Goal: Information Seeking & Learning: Learn about a topic

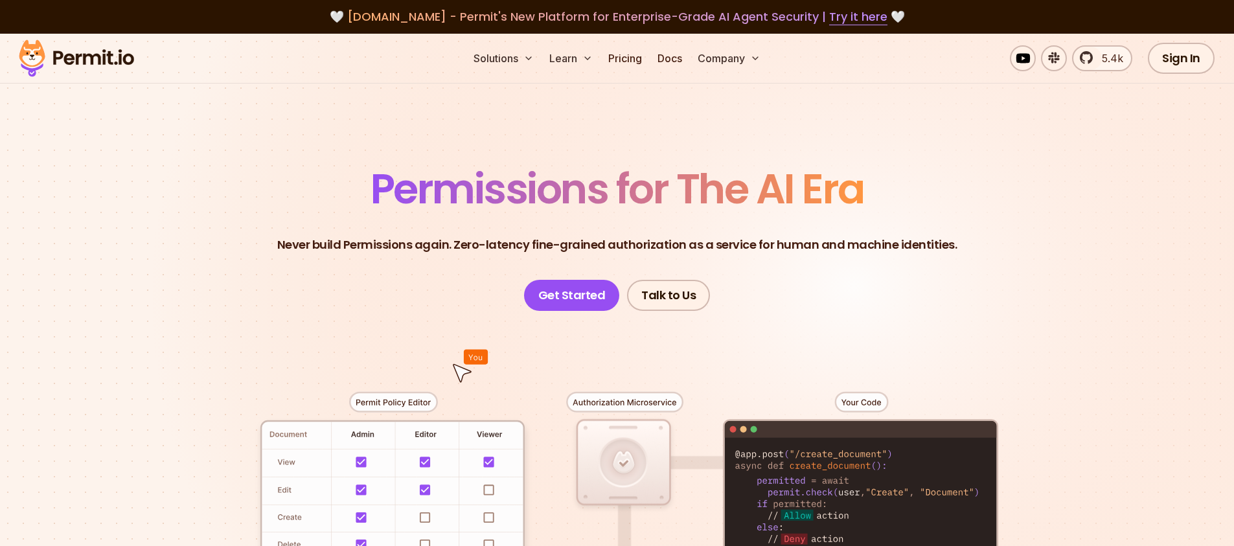
click at [544, 193] on span "Permissions for The AI Era" at bounding box center [618, 189] width 494 height 58
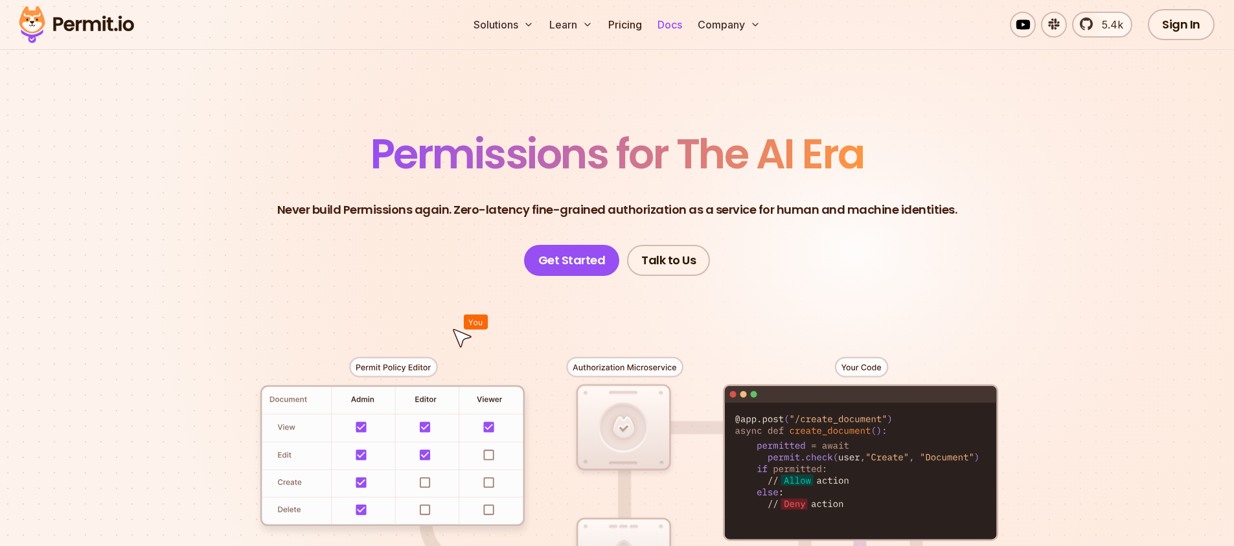
scroll to position [1, 0]
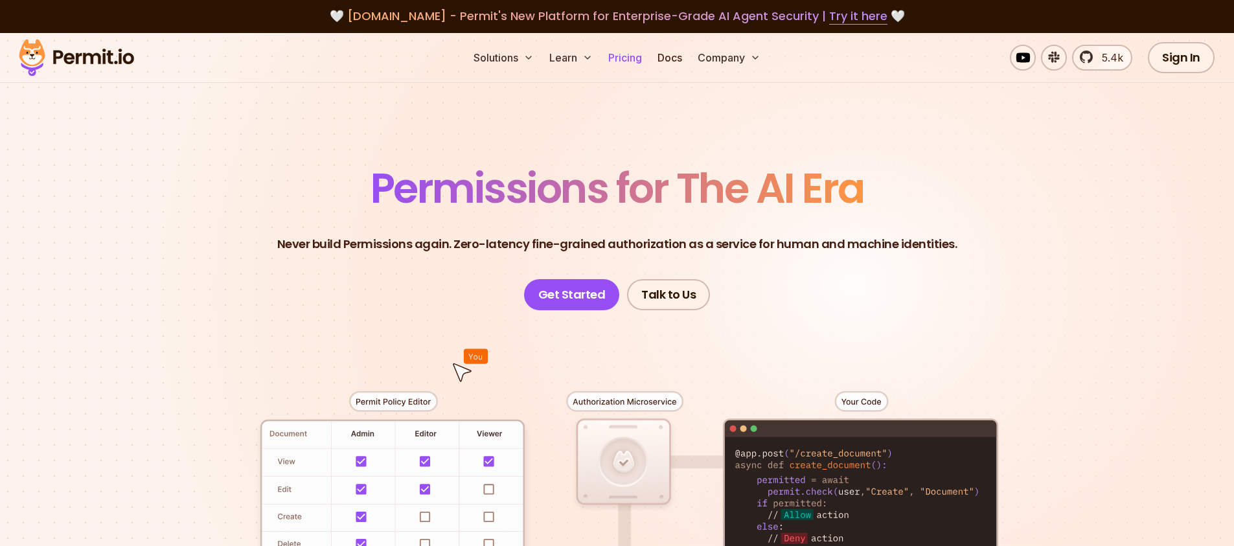
click at [644, 55] on link "Pricing" at bounding box center [625, 58] width 44 height 26
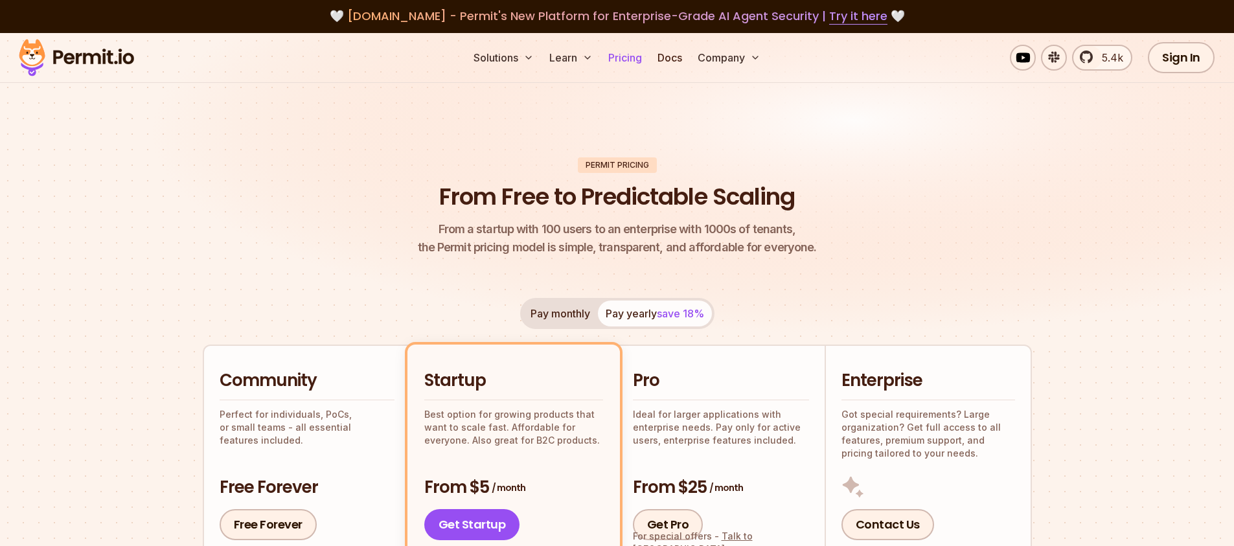
click at [636, 56] on link "Pricing" at bounding box center [625, 58] width 44 height 26
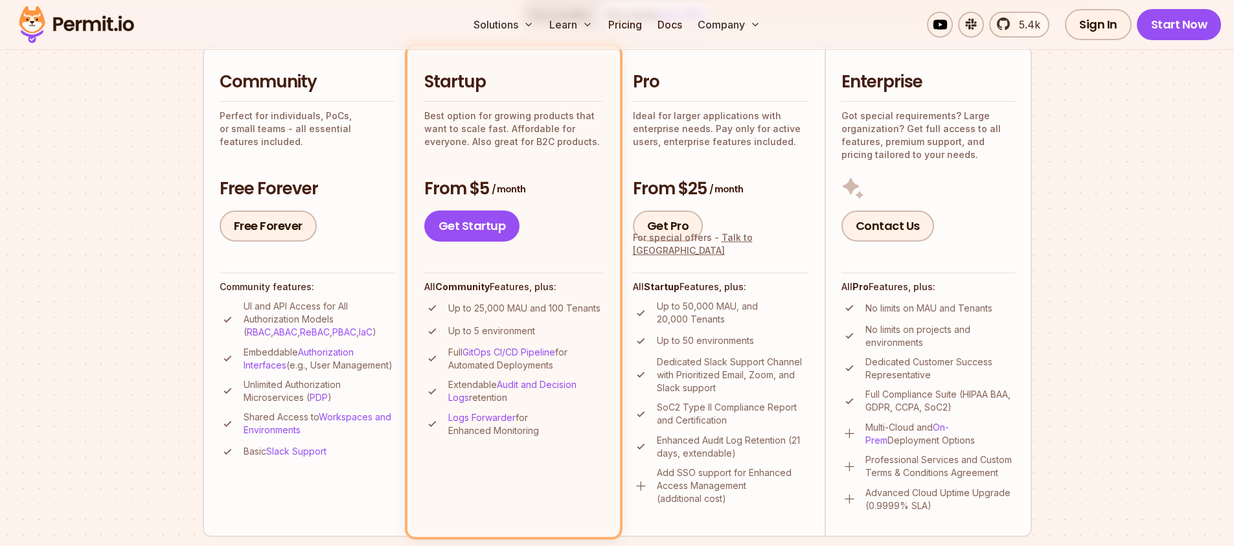
scroll to position [299, 0]
click at [551, 222] on div "Get Startup" at bounding box center [513, 226] width 179 height 31
click at [557, 226] on div "Get Startup" at bounding box center [513, 226] width 179 height 31
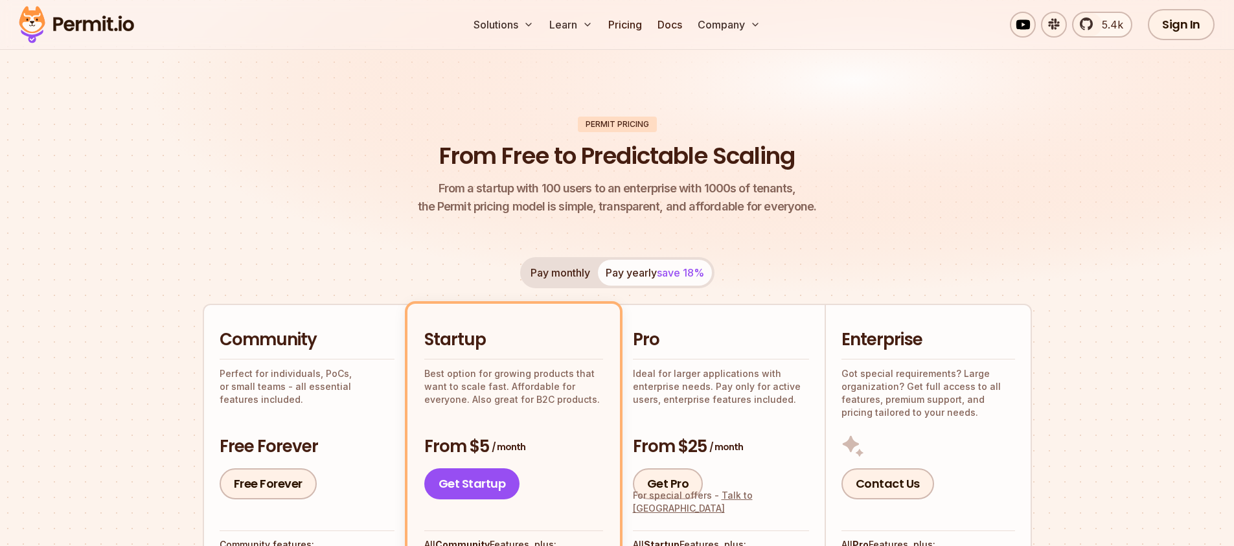
scroll to position [0, 0]
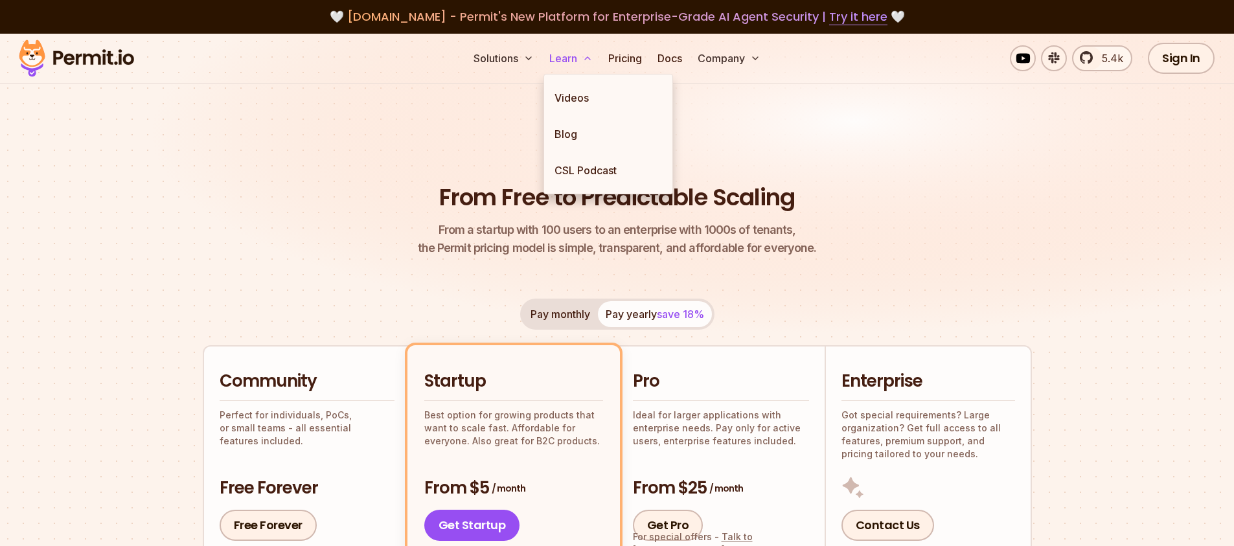
click at [585, 58] on icon at bounding box center [587, 58] width 10 height 10
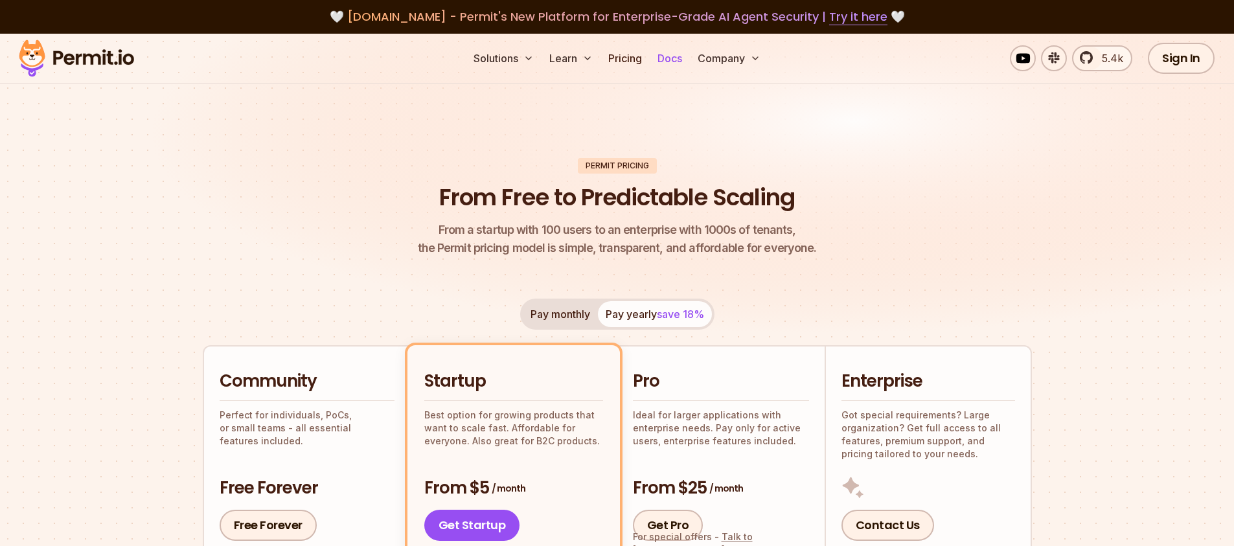
click at [667, 61] on link "Docs" at bounding box center [669, 58] width 35 height 26
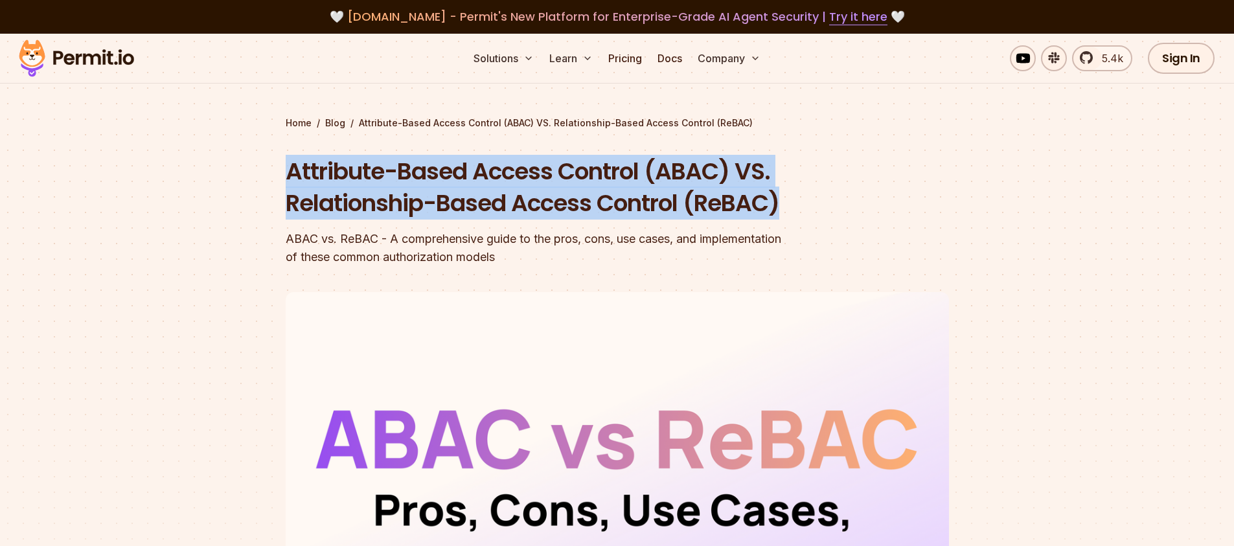
drag, startPoint x: 288, startPoint y: 172, endPoint x: 632, endPoint y: 234, distance: 350.2
click at [632, 220] on h1 "Attribute-Based Access Control (ABAC) VS. Relationship-Based Access Control (Re…" at bounding box center [535, 187] width 498 height 64
copy h1 "Attribute-Based Access Control (ABAC) VS. Relationship-Based Access Control (Re…"
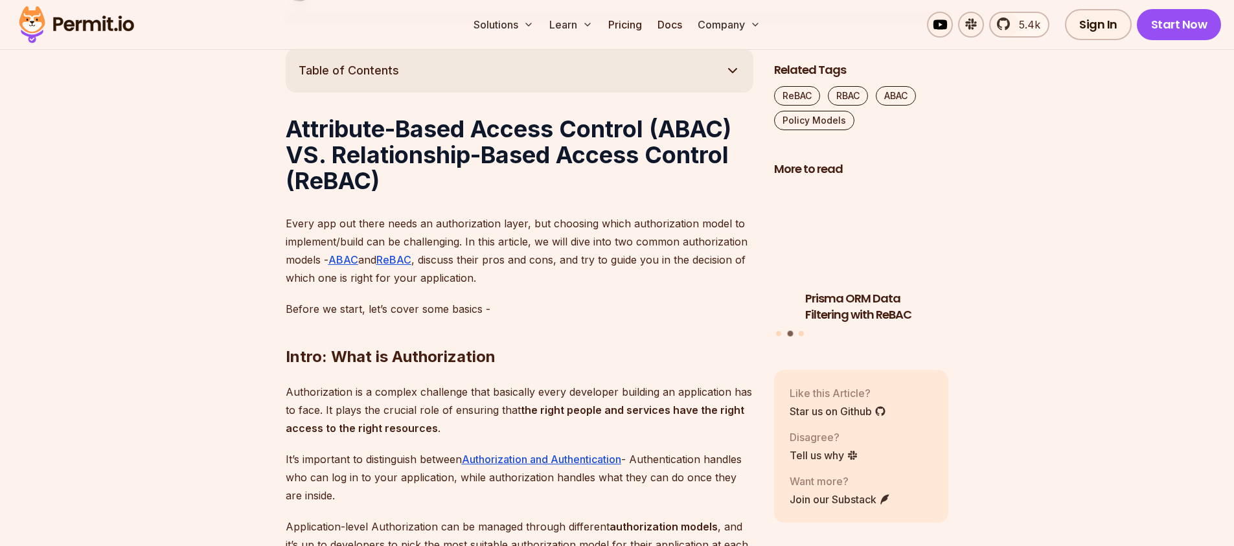
scroll to position [763, 0]
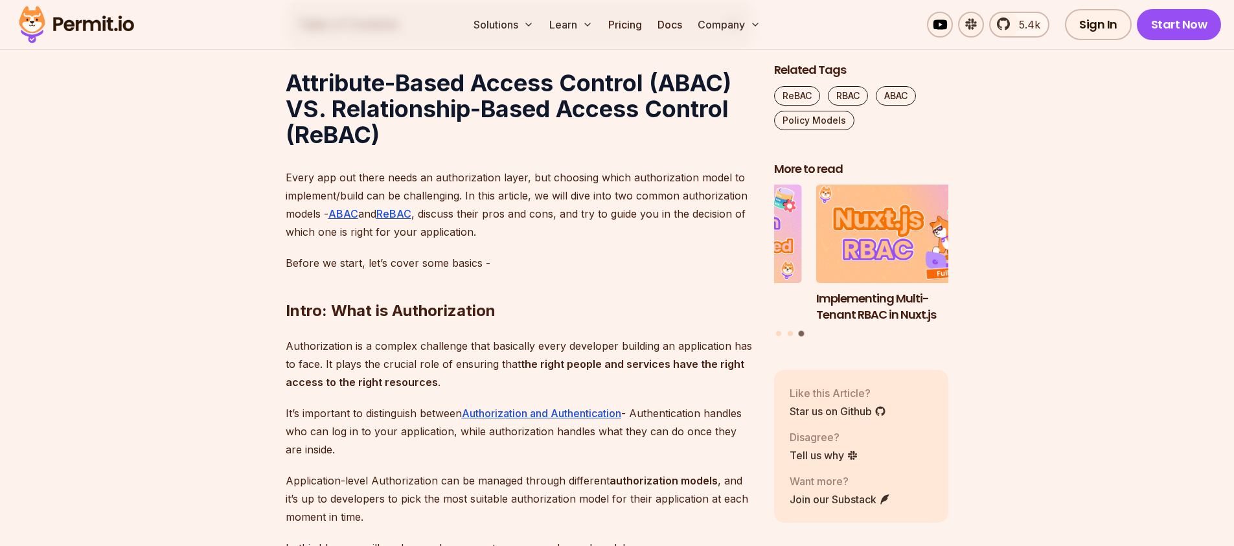
click at [550, 293] on h2 "Intro: What is Authorization" at bounding box center [520, 285] width 468 height 73
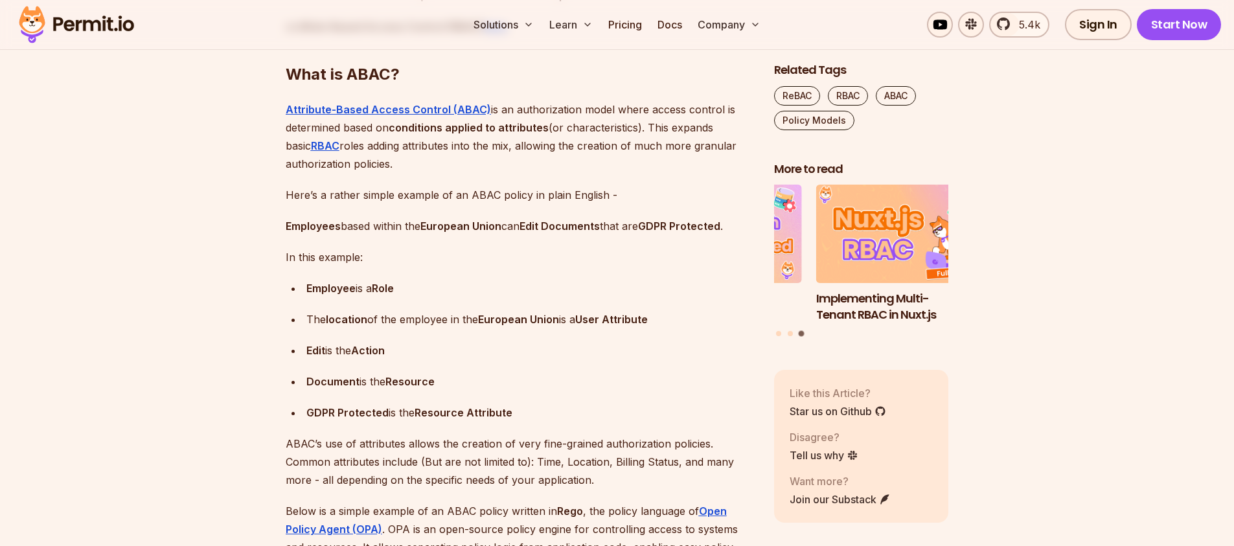
scroll to position [1648, 0]
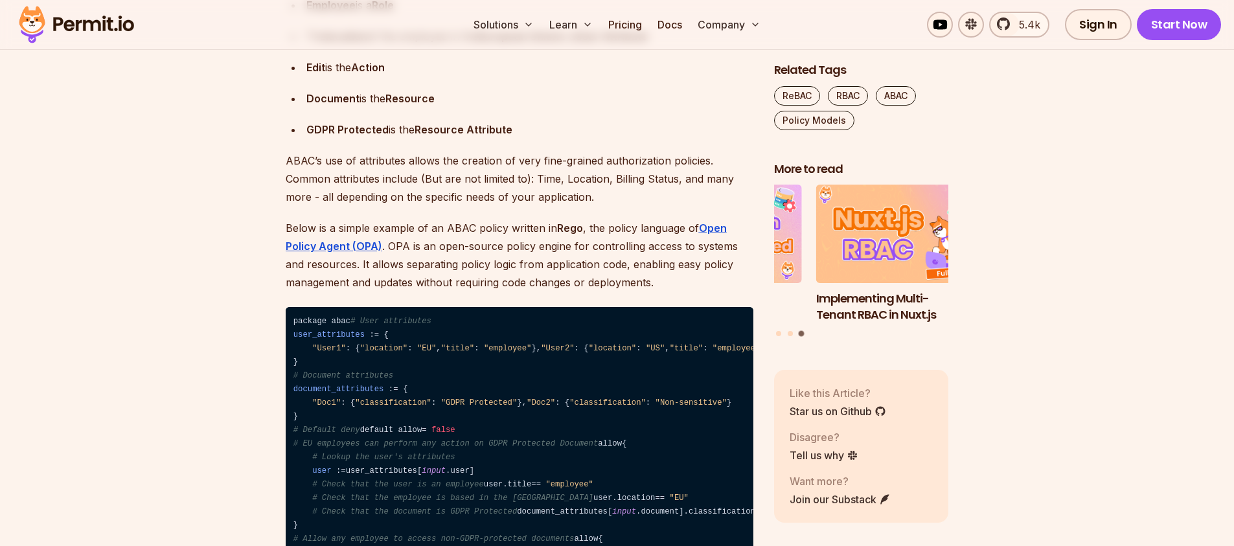
click at [568, 252] on p "Below is a simple example of an ABAC policy written in Rego , the policy langua…" at bounding box center [520, 255] width 468 height 73
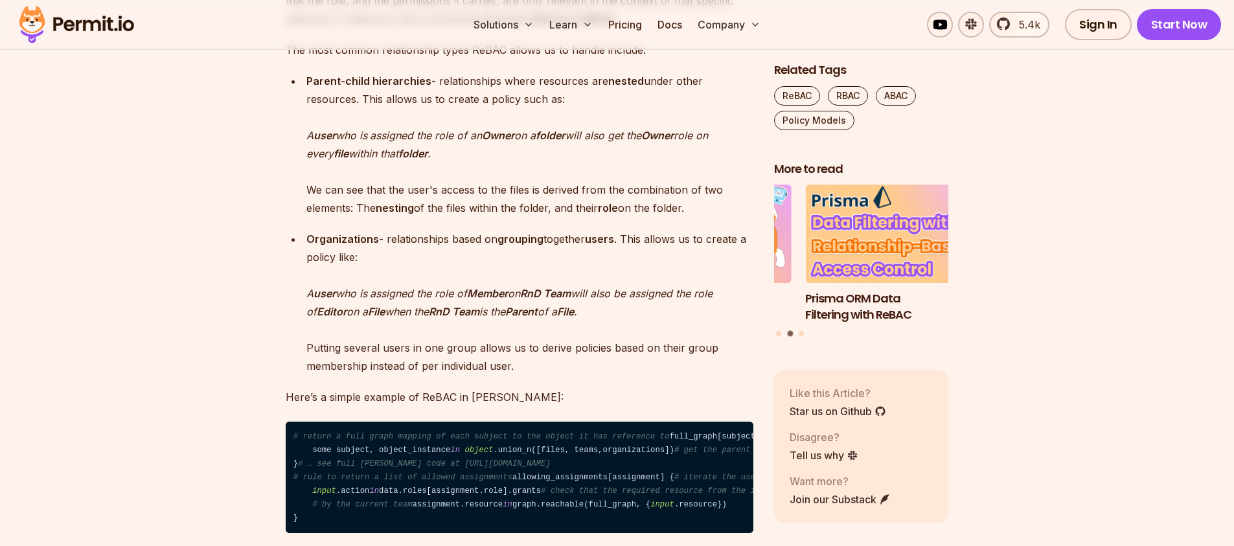
scroll to position [2642, 0]
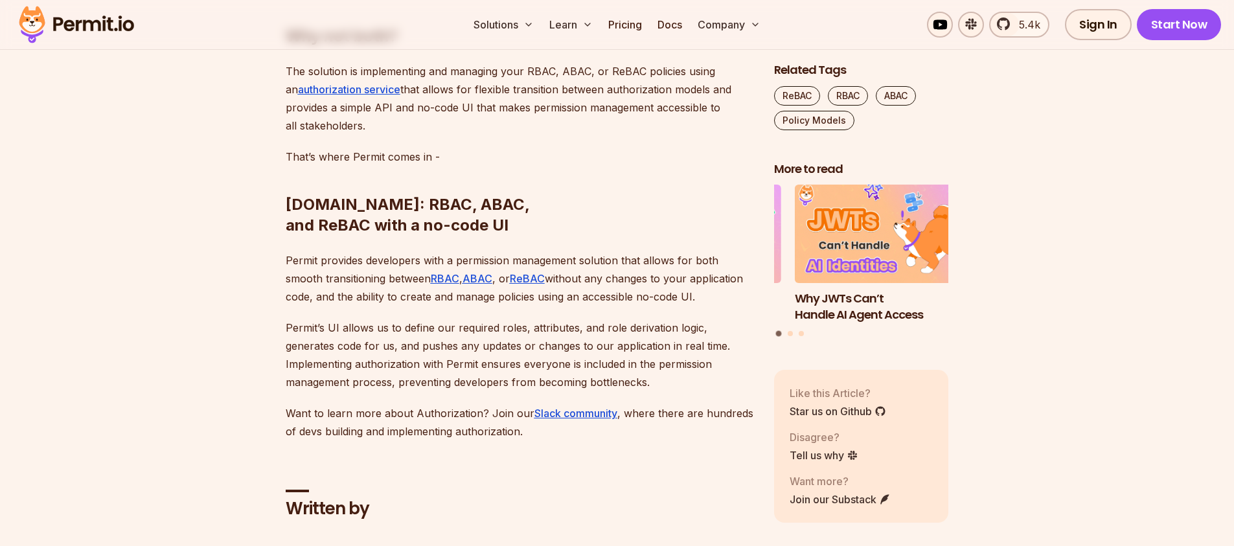
scroll to position [5489, 0]
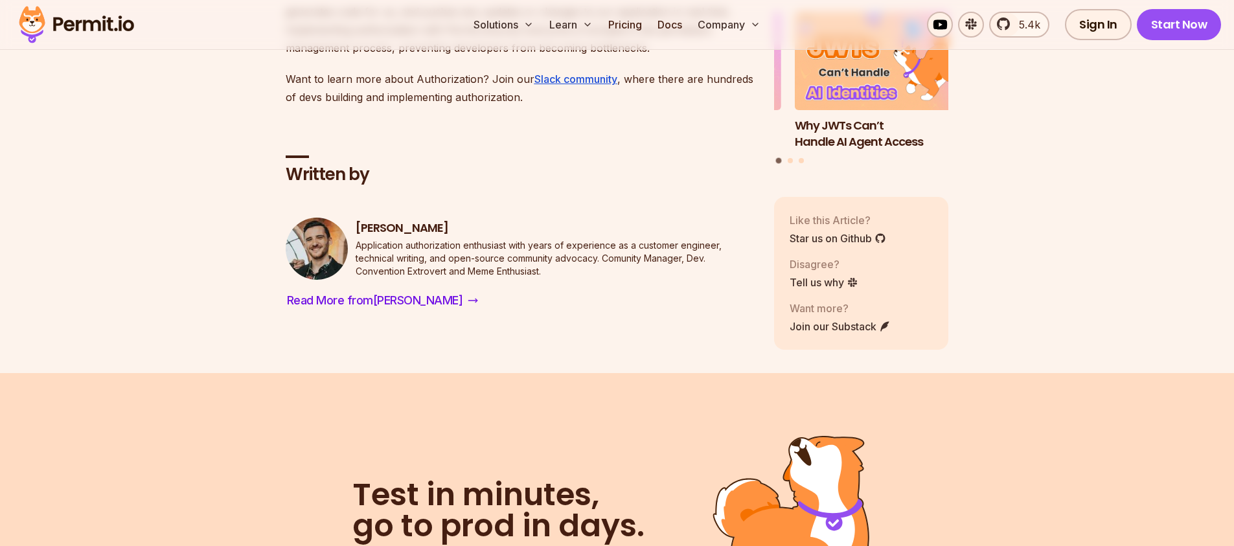
scroll to position [5680, 0]
